Goal: Transaction & Acquisition: Purchase product/service

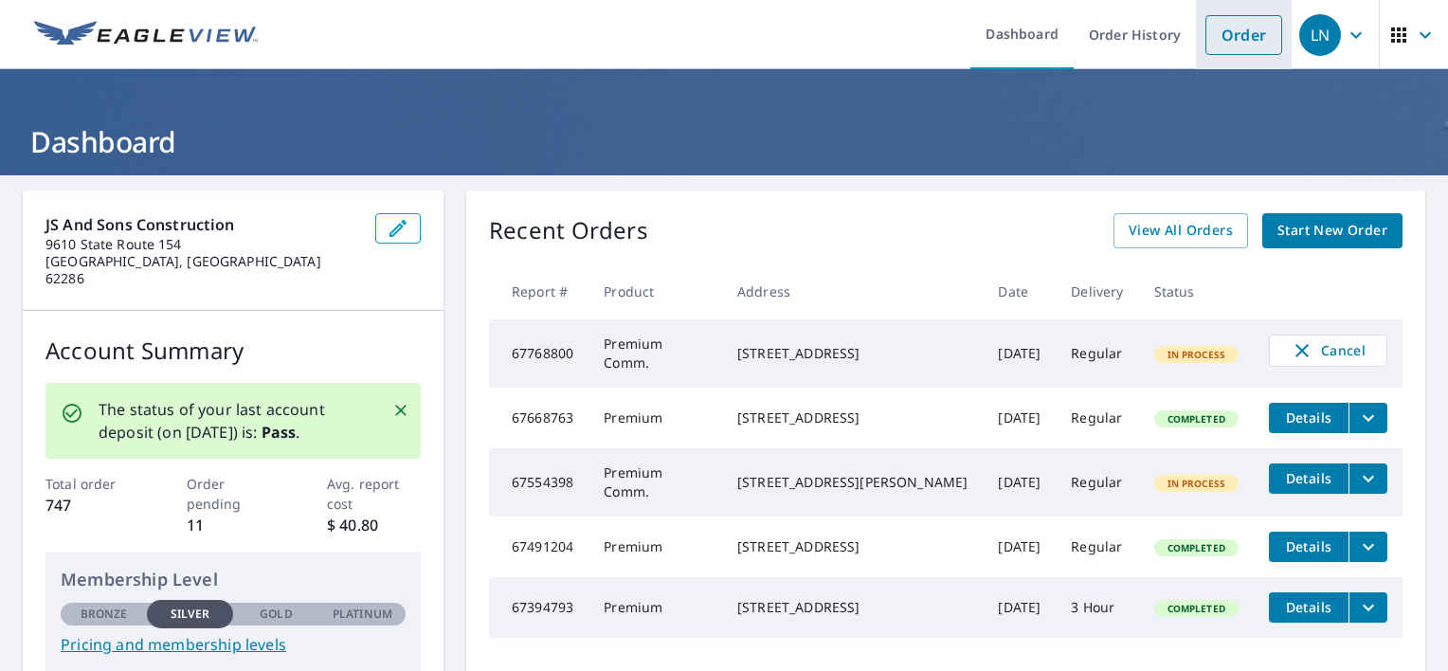
click at [1261, 35] on link "Order" at bounding box center [1243, 35] width 77 height 40
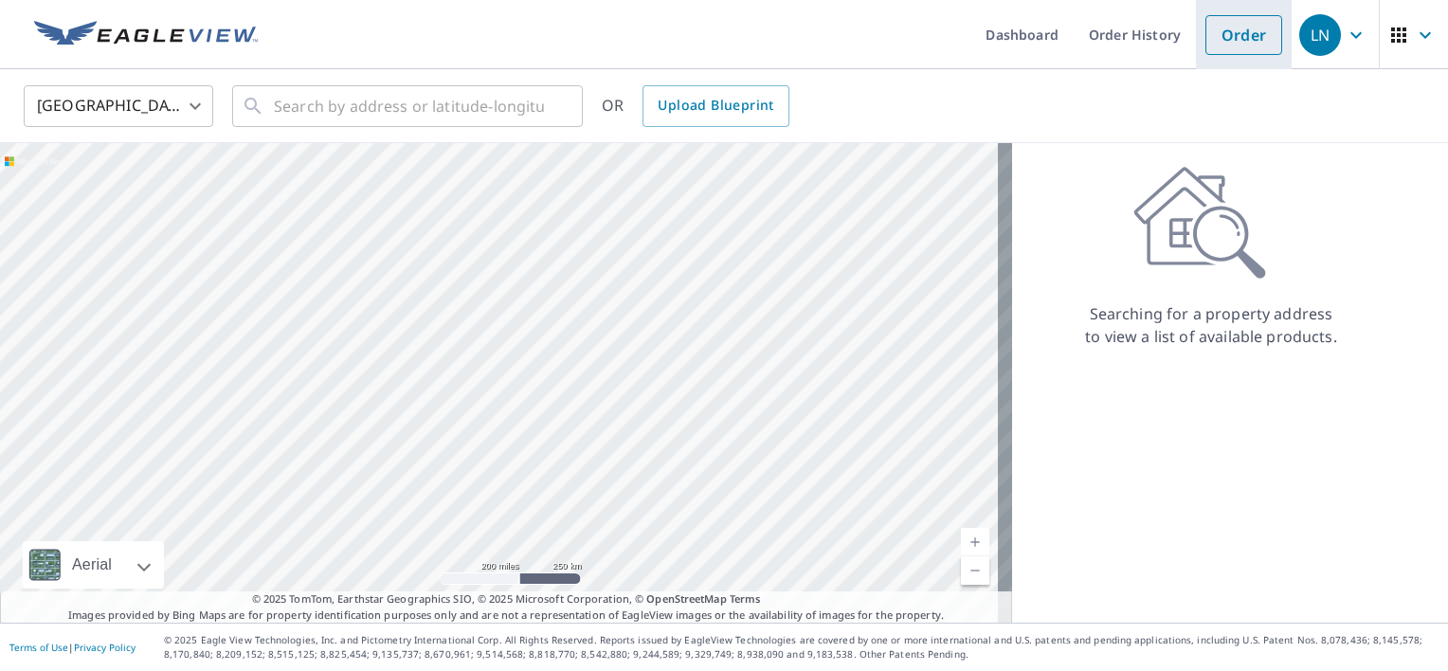
click at [1259, 34] on link "Order" at bounding box center [1243, 35] width 77 height 40
click at [1261, 32] on link "Order" at bounding box center [1243, 35] width 77 height 40
click at [1205, 49] on link "Order" at bounding box center [1243, 35] width 77 height 40
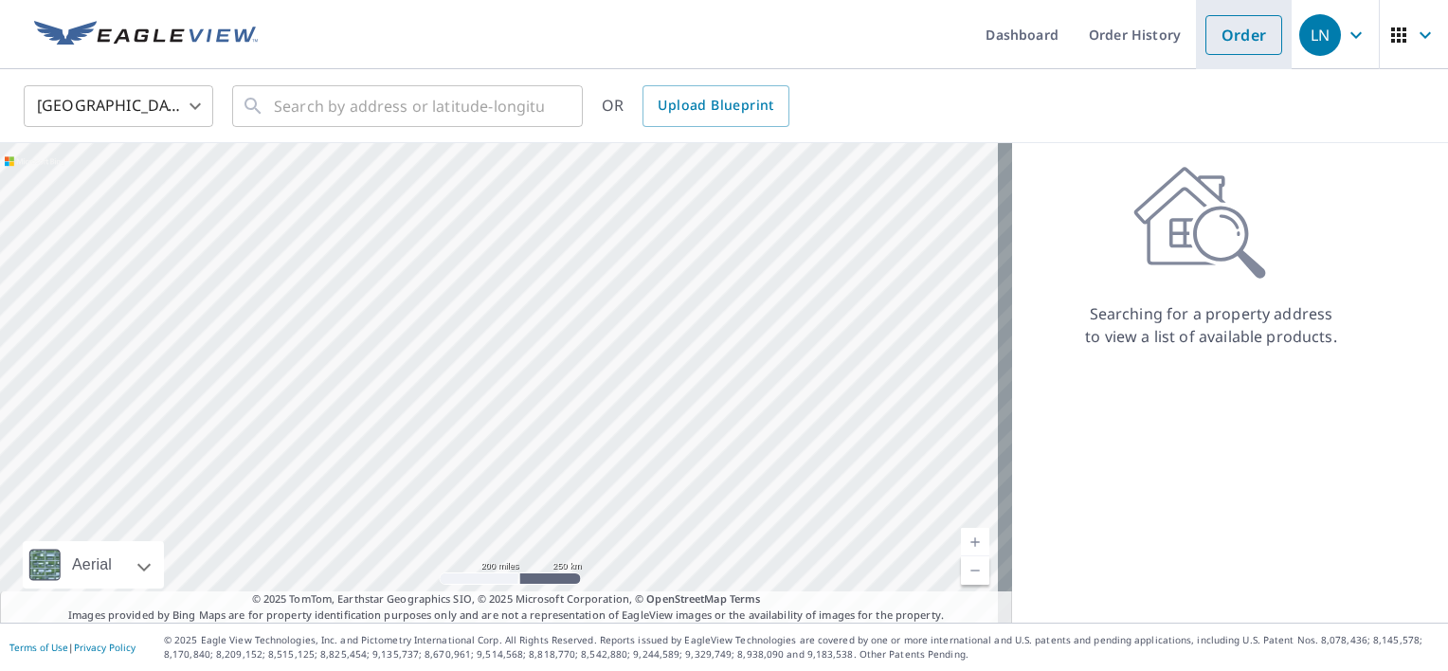
click at [1248, 16] on link "Order" at bounding box center [1243, 35] width 77 height 40
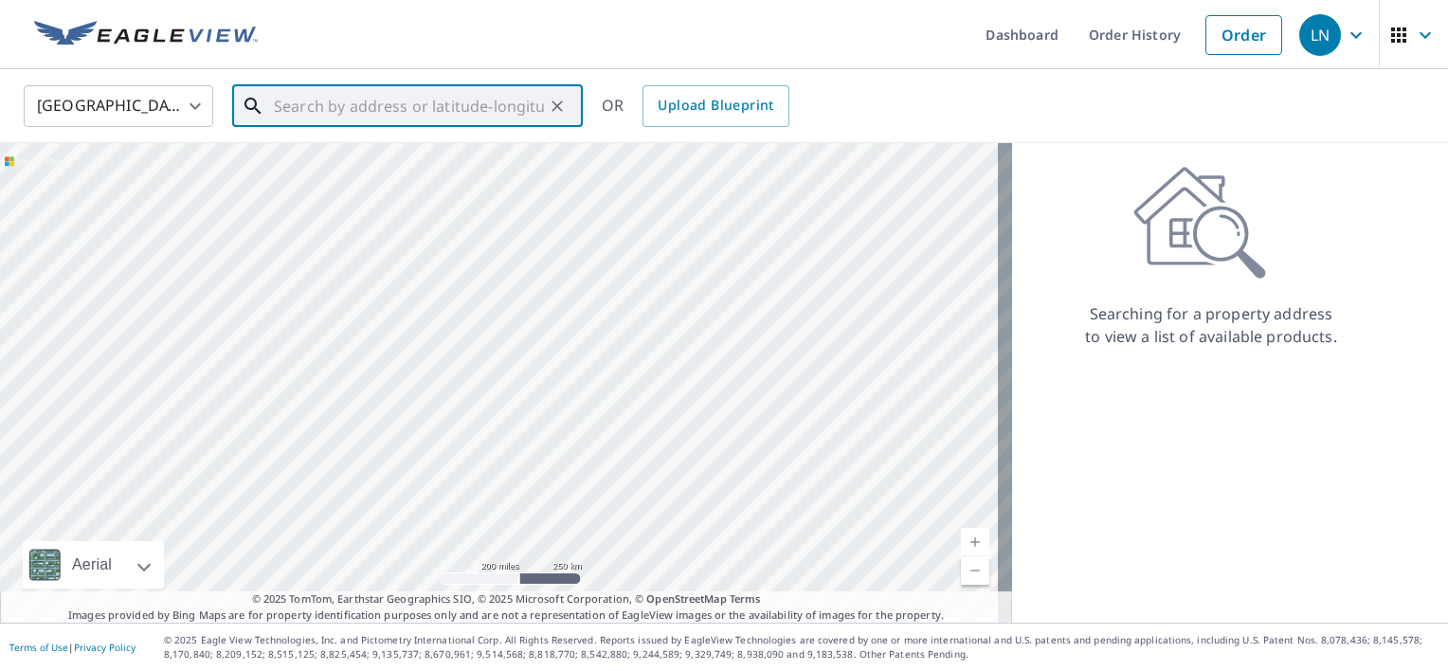
click at [409, 114] on input "text" at bounding box center [409, 106] width 270 height 53
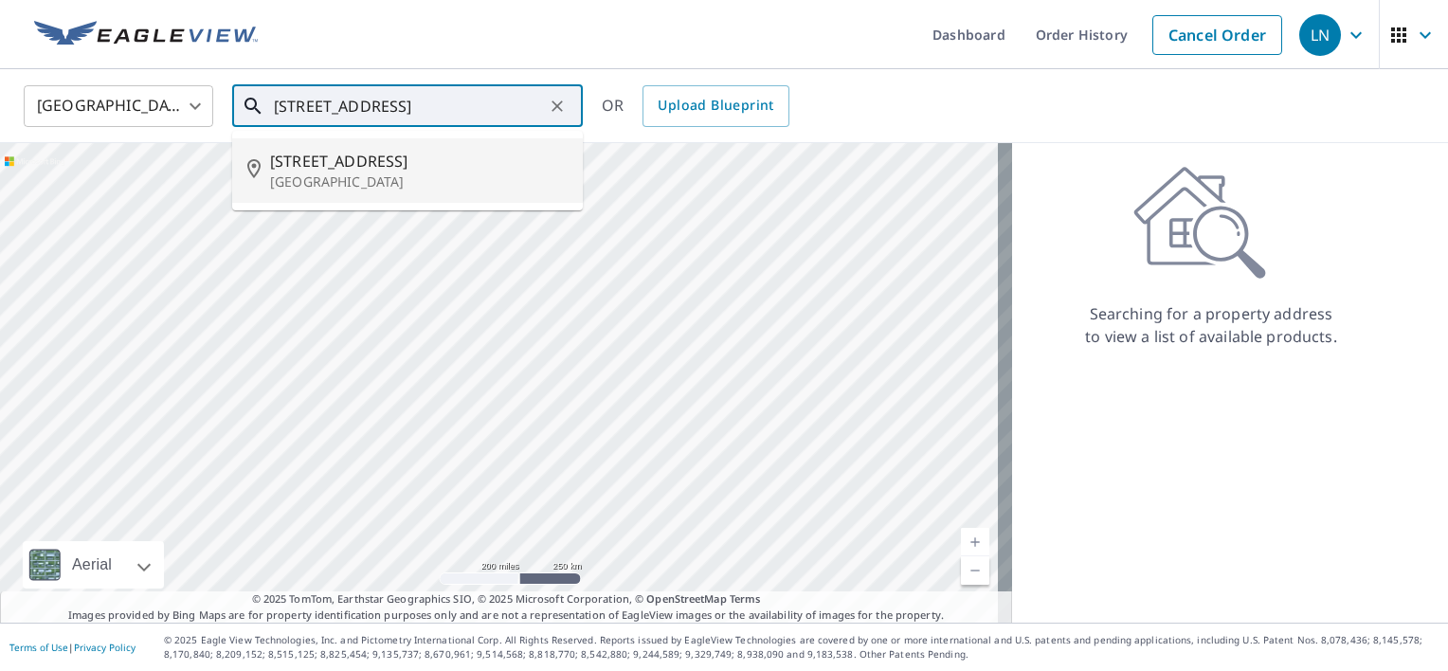
click at [498, 186] on p "[GEOGRAPHIC_DATA]" at bounding box center [419, 181] width 298 height 19
type input "[STREET_ADDRESS]"
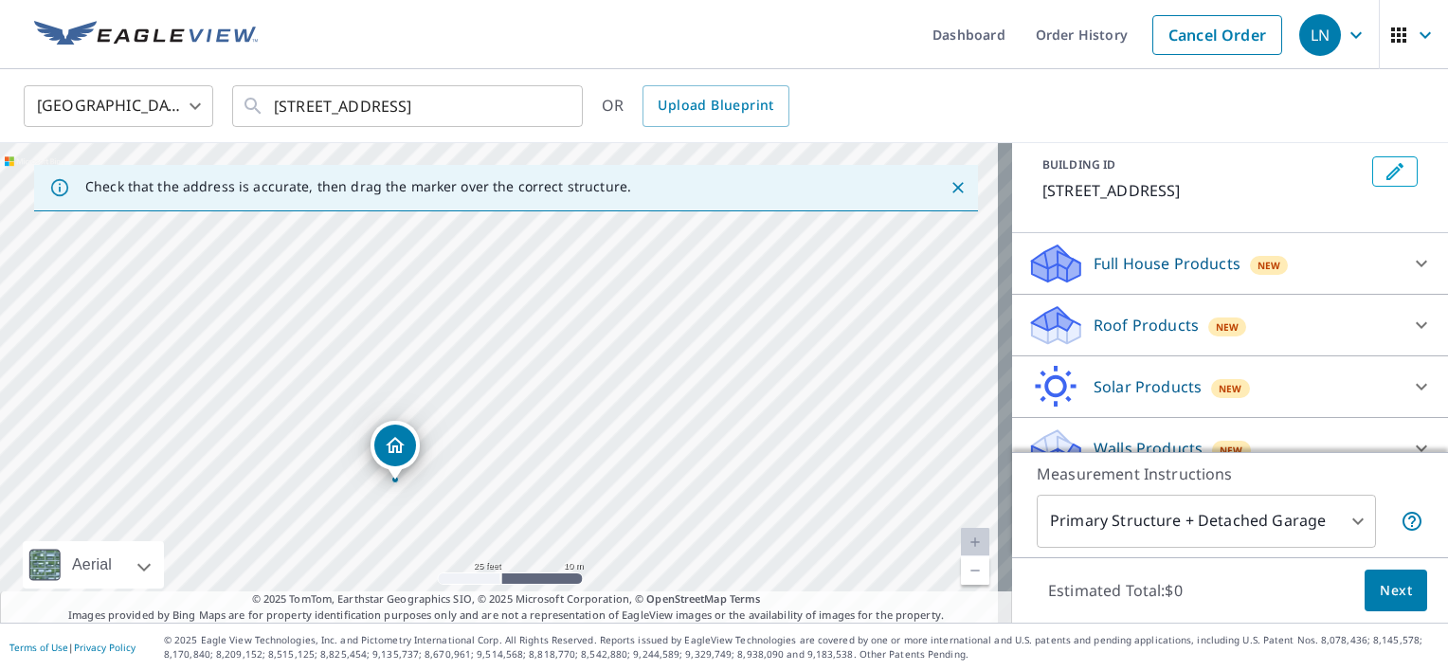
scroll to position [133, 0]
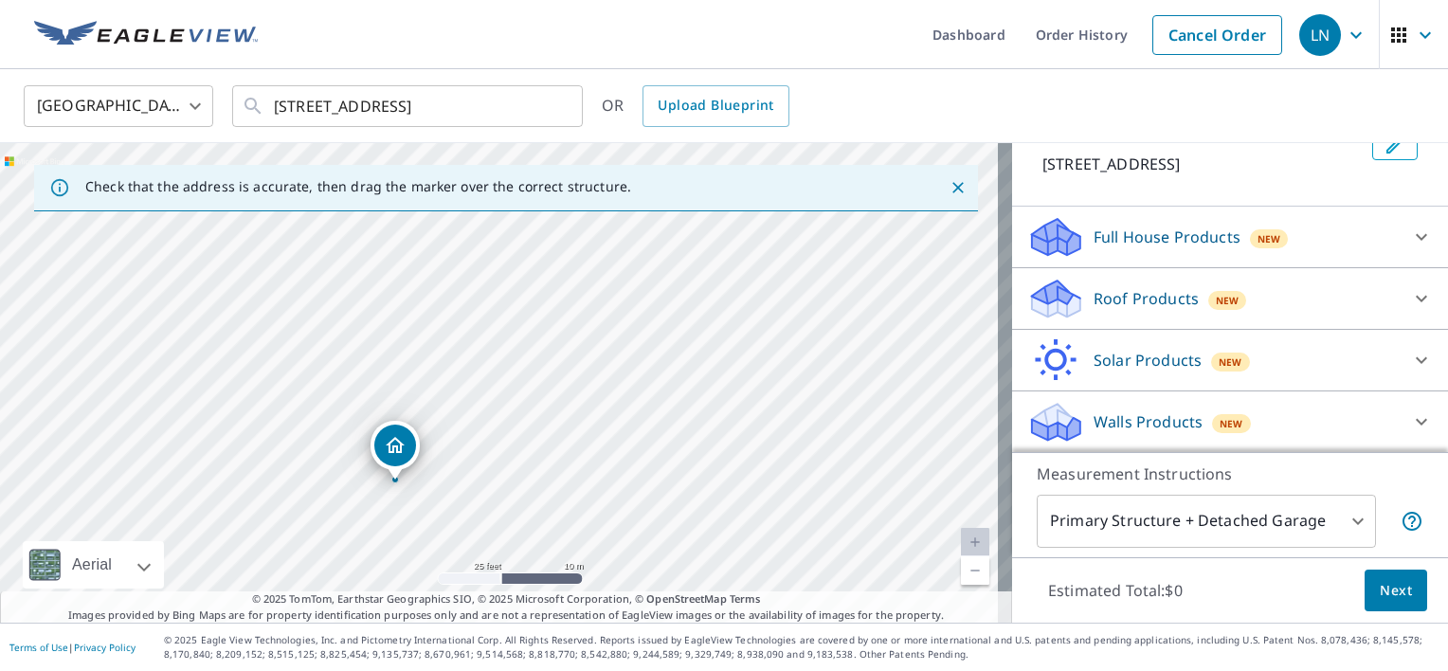
click at [1410, 303] on icon at bounding box center [1421, 298] width 23 height 23
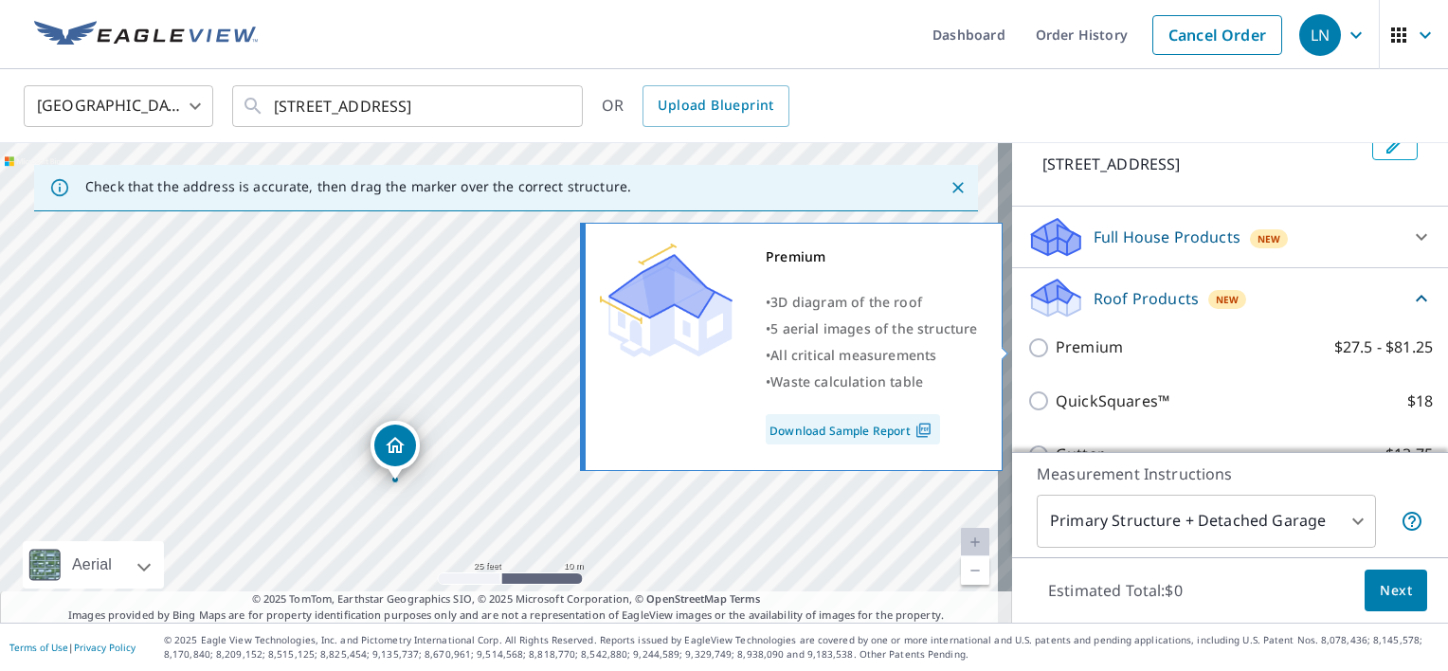
click at [1027, 349] on input "Premium $27.5 - $81.25" at bounding box center [1041, 347] width 28 height 23
checkbox input "true"
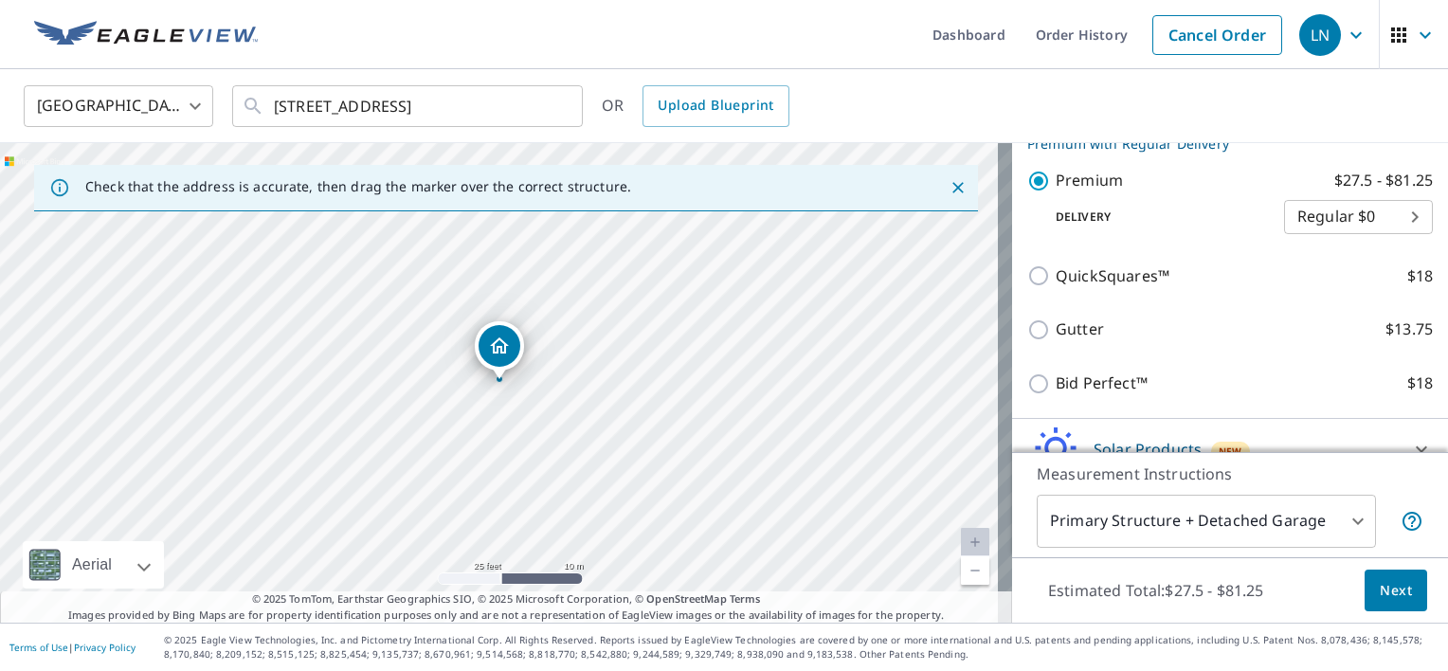
scroll to position [417, 0]
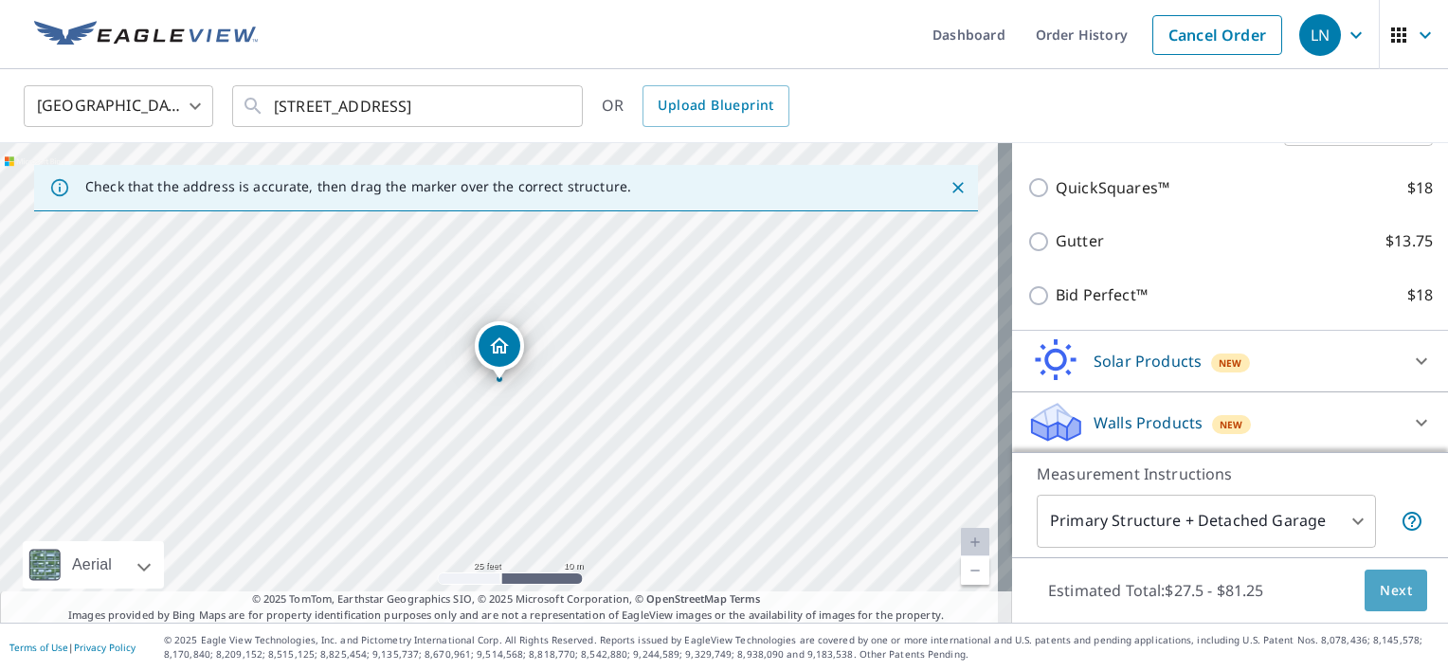
click at [1377, 604] on button "Next" at bounding box center [1395, 590] width 63 height 43
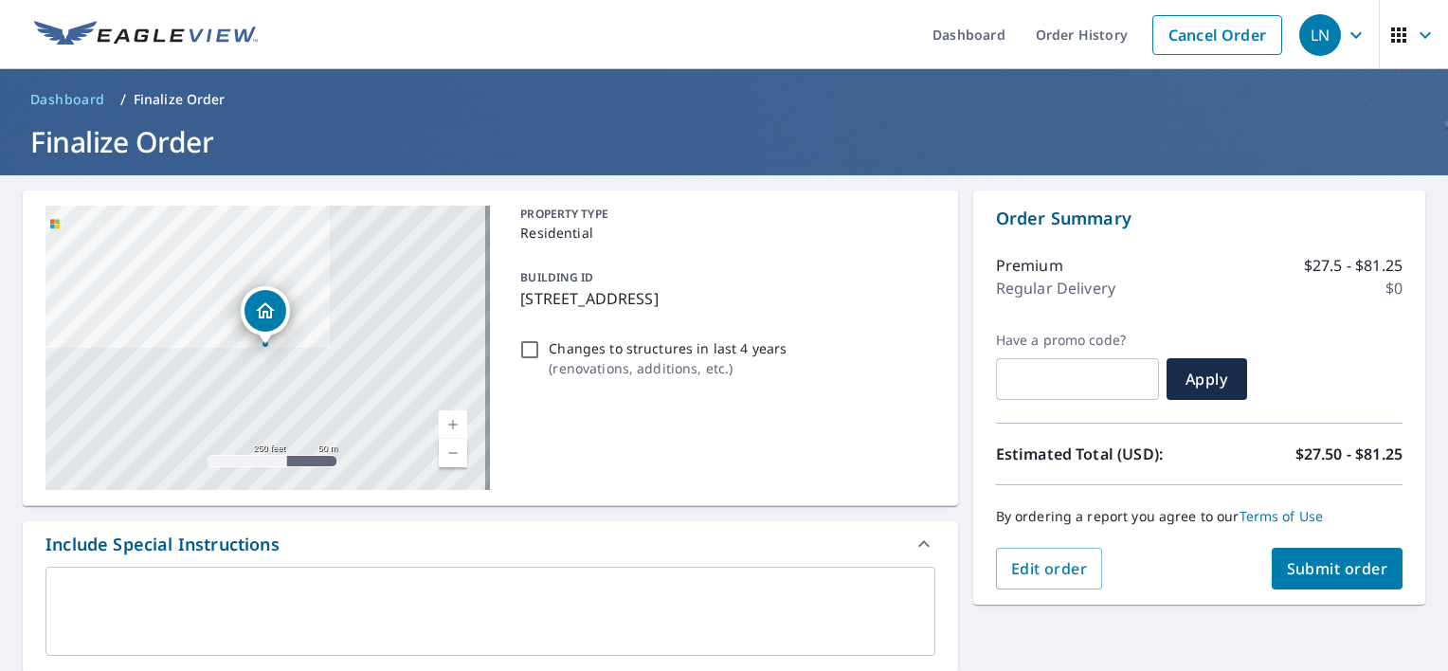
click at [1349, 574] on span "Submit order" at bounding box center [1337, 568] width 101 height 21
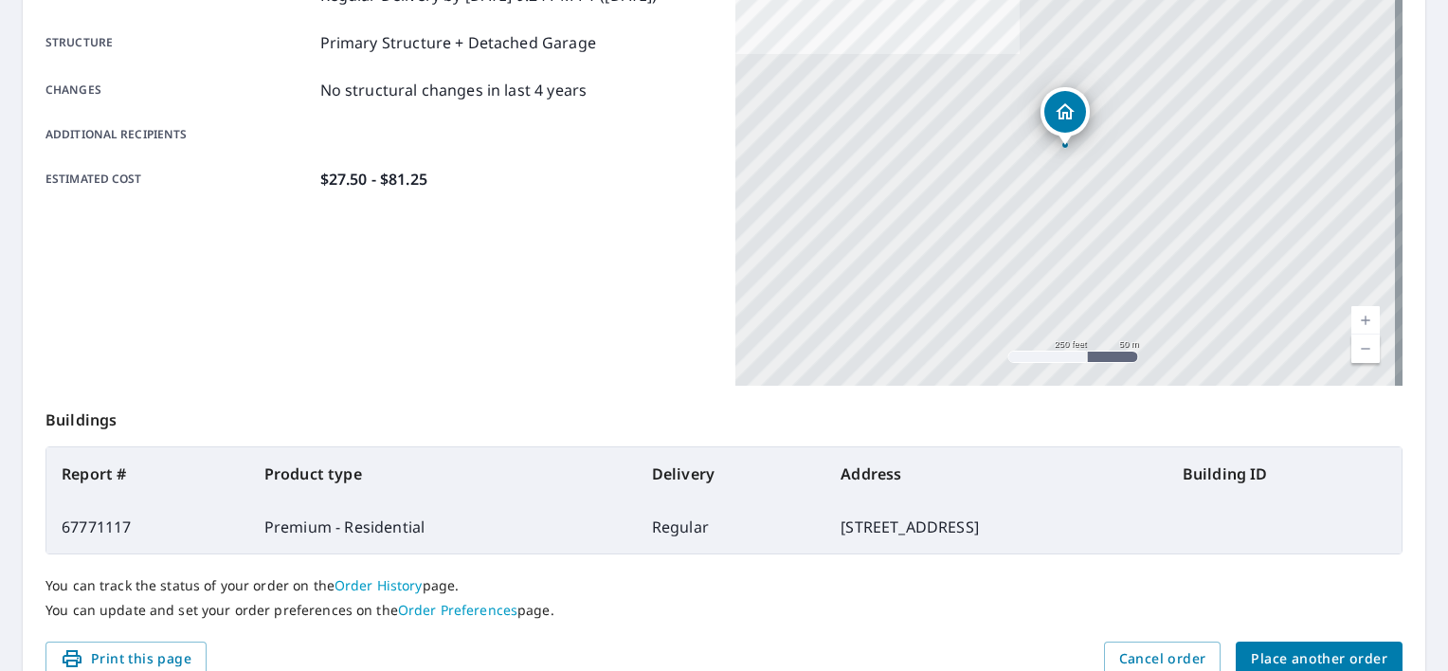
scroll to position [443, 0]
